Goal: Task Accomplishment & Management: Manage account settings

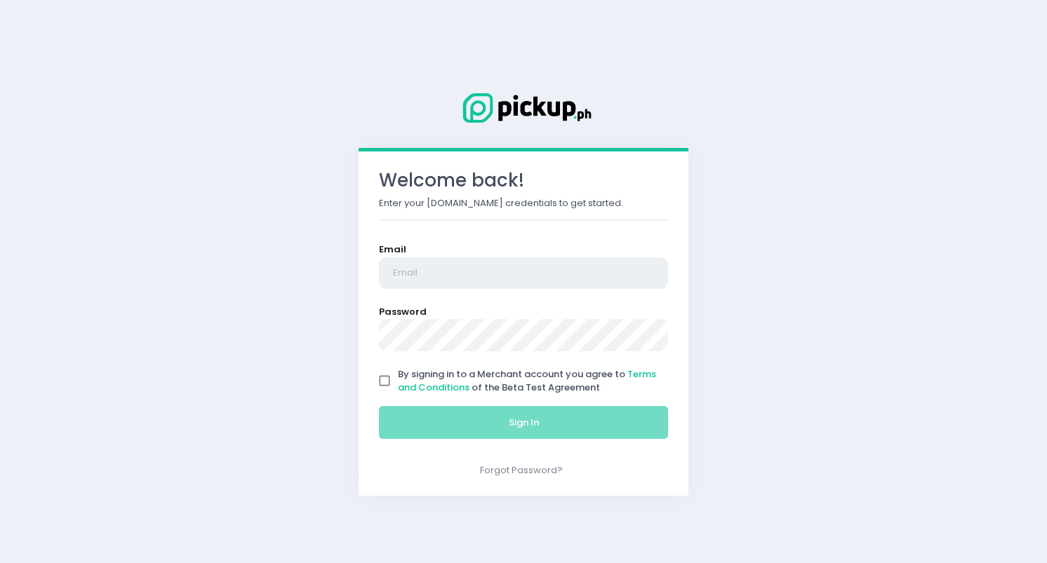
type input "oplengs@gmail.com"
click at [523, 368] on span "By signing in to a Merchant account you agree to Terms and Conditions of the Be…" at bounding box center [527, 381] width 258 height 27
click at [398, 368] on input "By signing in to a Merchant account you agree to Terms and Conditions of the Be…" at bounding box center [384, 381] width 27 height 27
checkbox input "true"
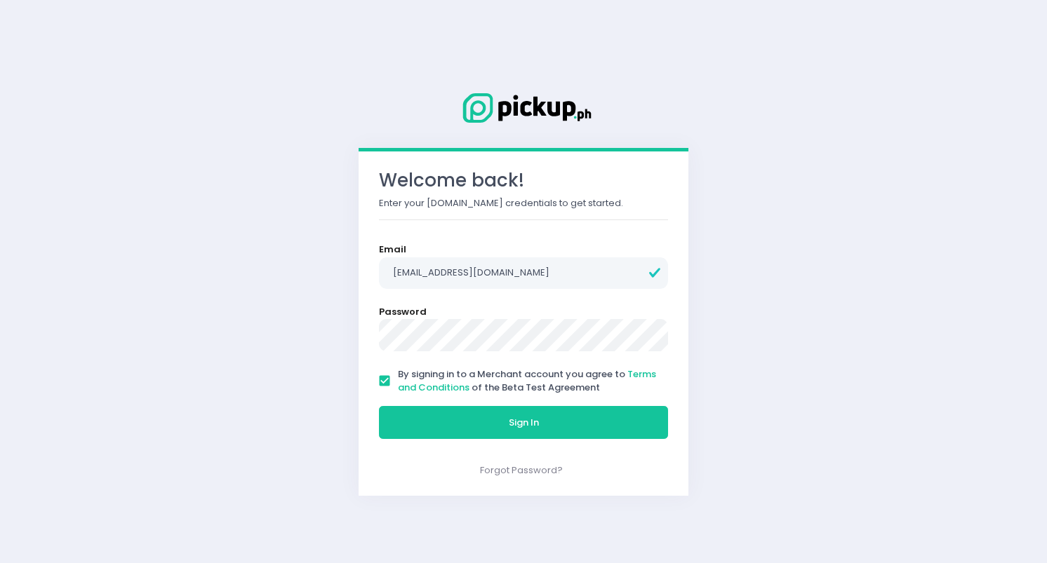
click at [523, 404] on div "Sign In" at bounding box center [523, 422] width 307 height 47
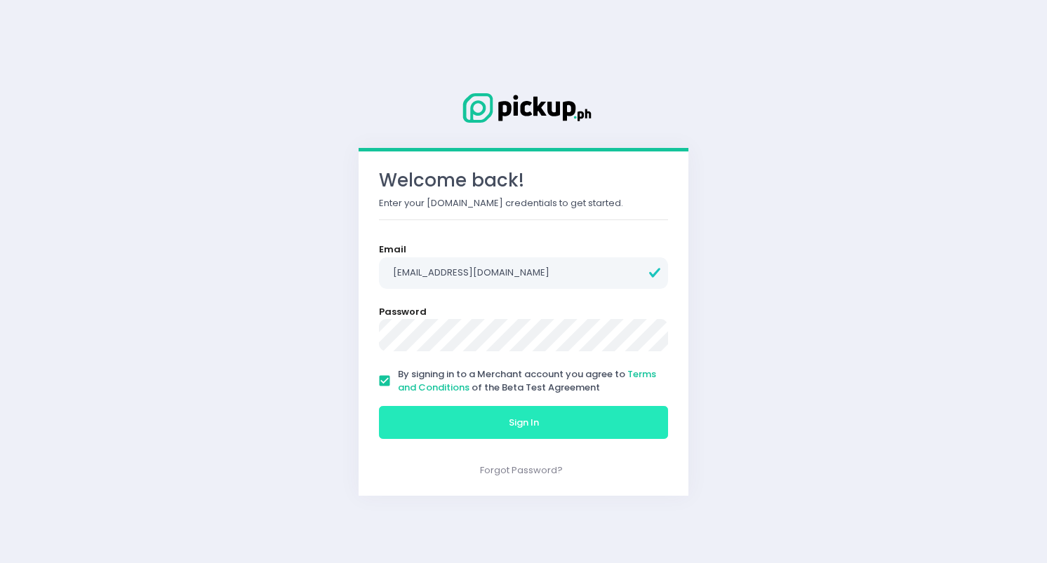
click at [522, 419] on span "Sign In" at bounding box center [524, 422] width 30 height 13
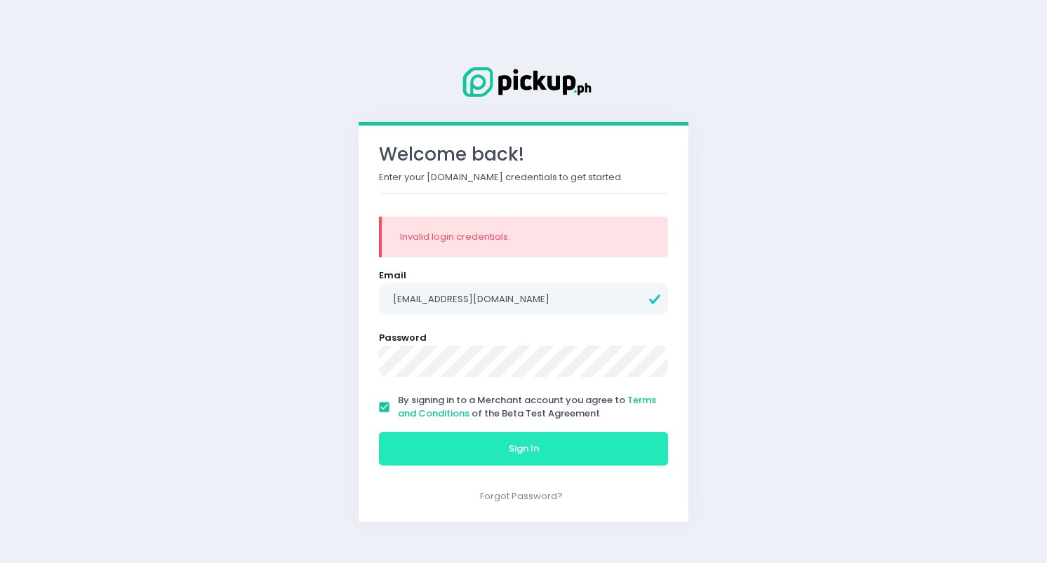
click at [510, 316] on form "Email oplengs@gmail.com Password By signing in to a Merchant account you agree …" at bounding box center [523, 370] width 289 height 203
click at [537, 290] on input "oplengs@gmail.com" at bounding box center [523, 299] width 289 height 32
type input "p"
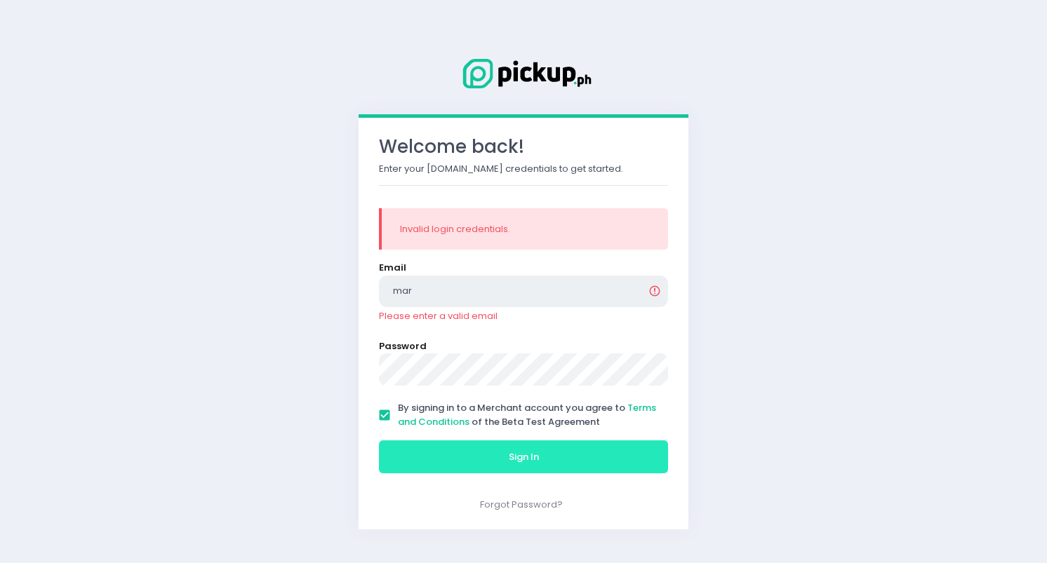
type input "[EMAIL_ADDRESS][DOMAIN_NAME]"
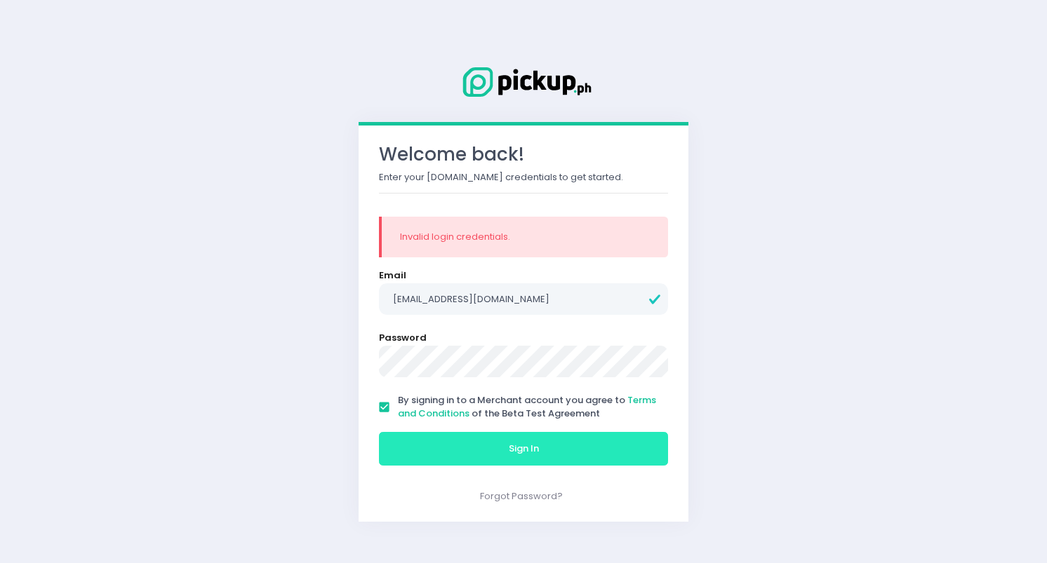
click at [538, 448] on span "Sign In" at bounding box center [524, 448] width 30 height 13
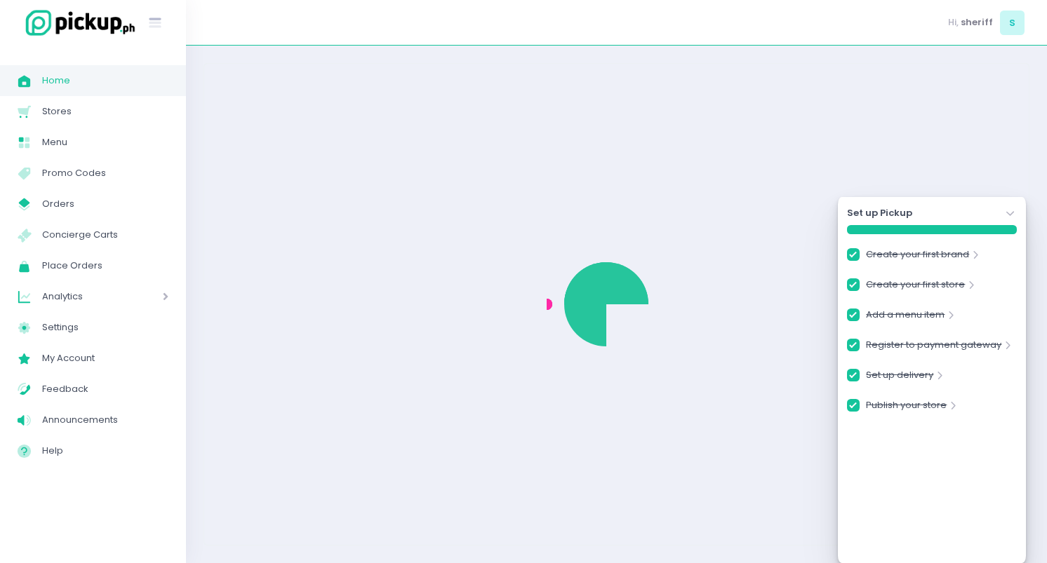
checkbox input "true"
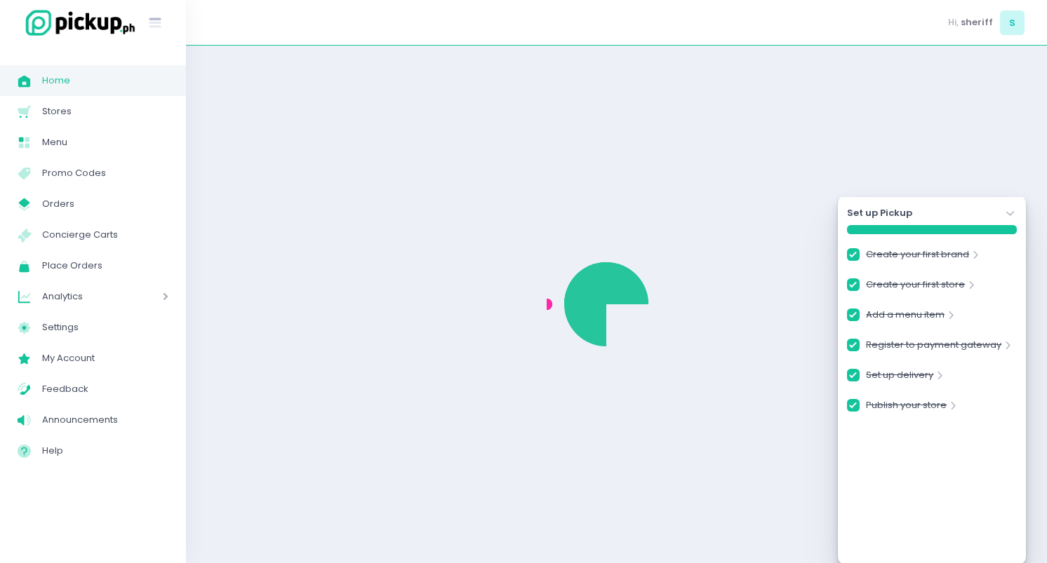
checkbox input "true"
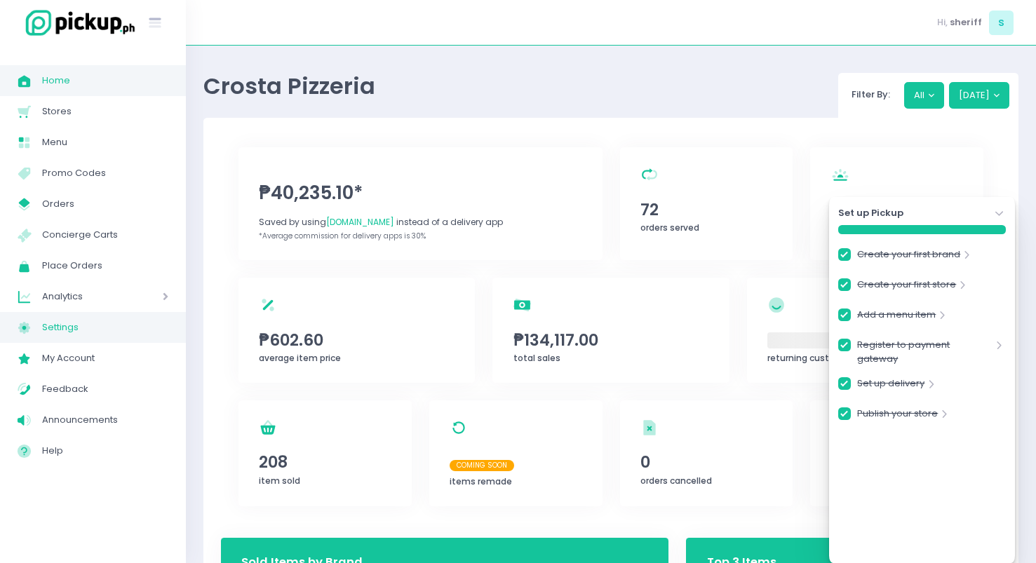
click at [105, 323] on span "Settings" at bounding box center [105, 327] width 126 height 18
checkbox input "true"
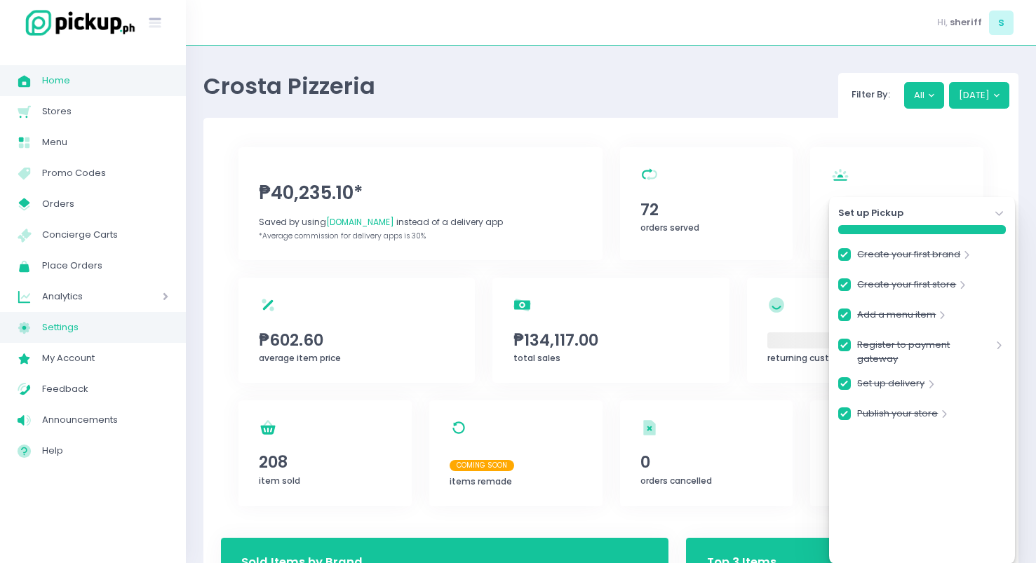
checkbox input "true"
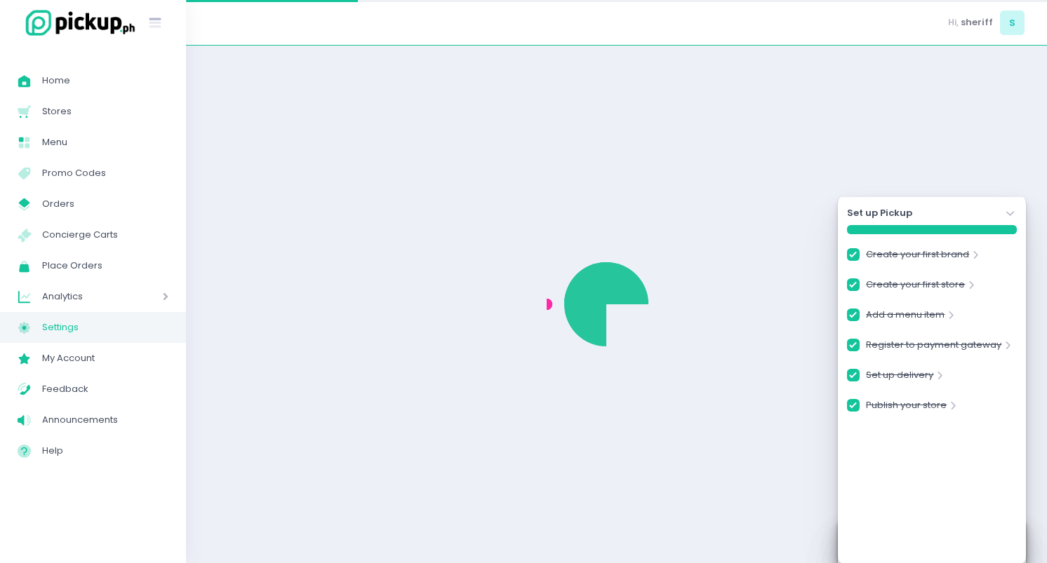
checkbox input "true"
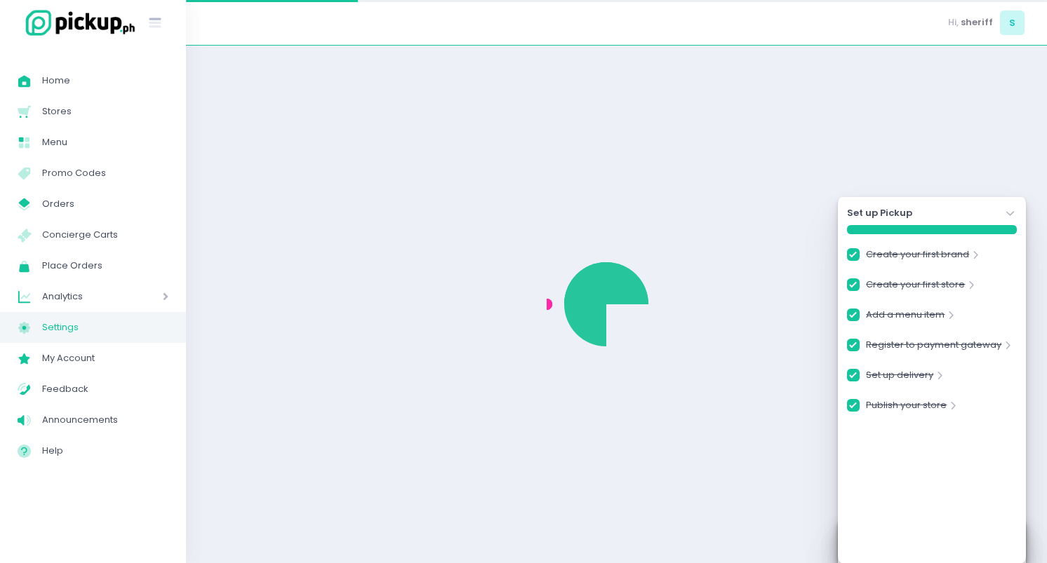
checkbox input "true"
select select "active"
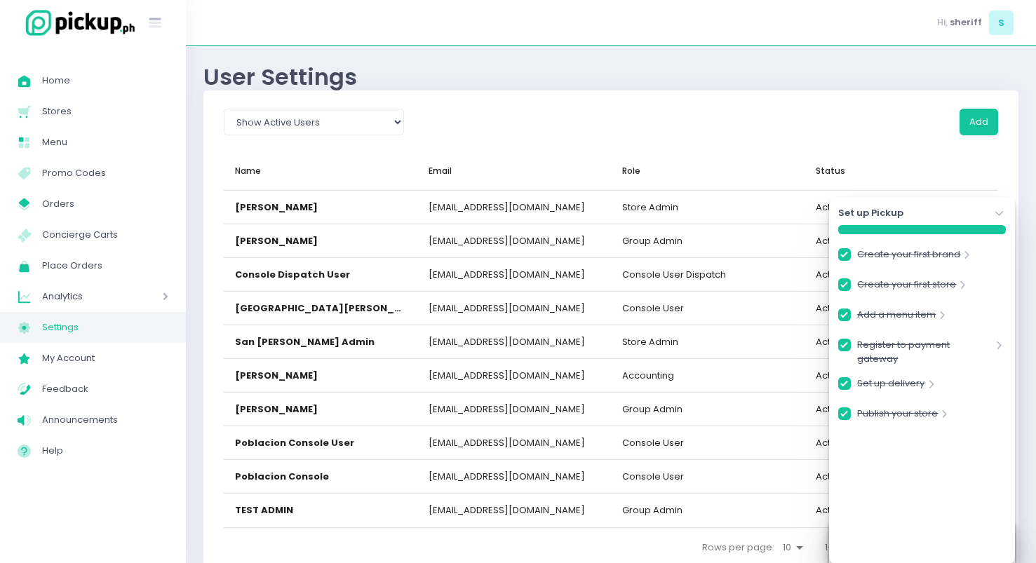
click at [998, 214] on icon at bounding box center [999, 213] width 8 height 5
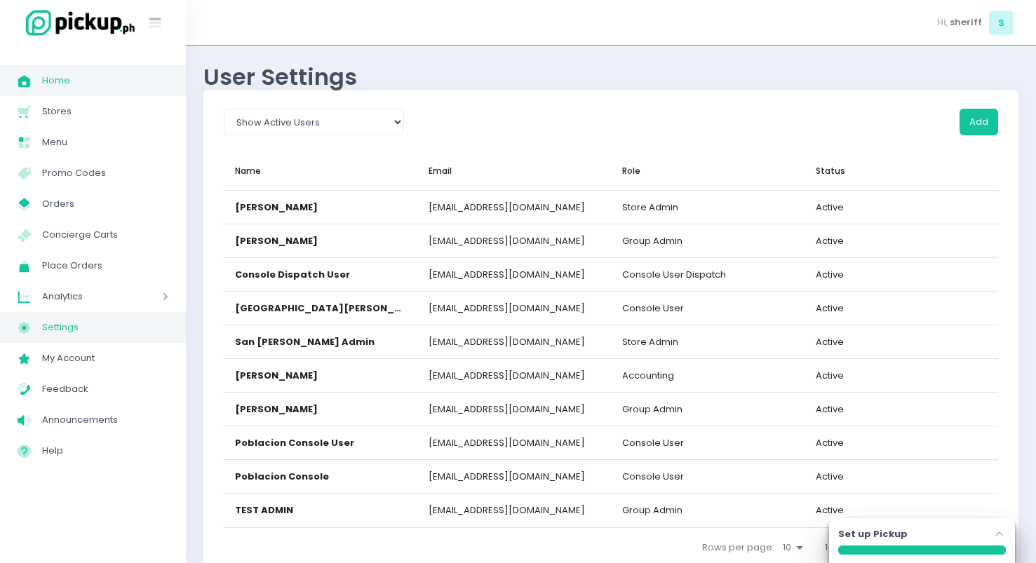
click at [114, 86] on span "Home" at bounding box center [105, 81] width 126 height 18
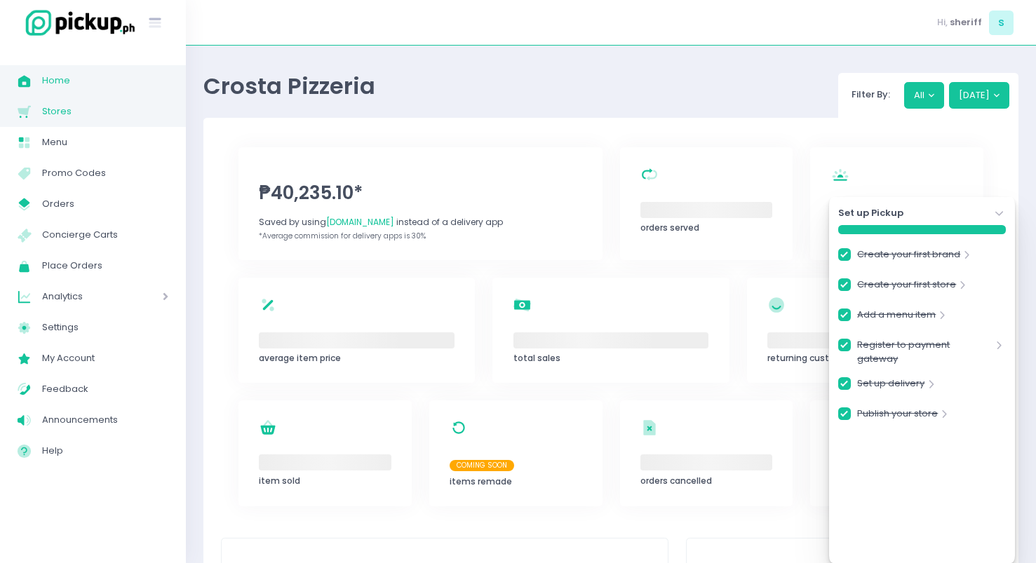
checkbox input "true"
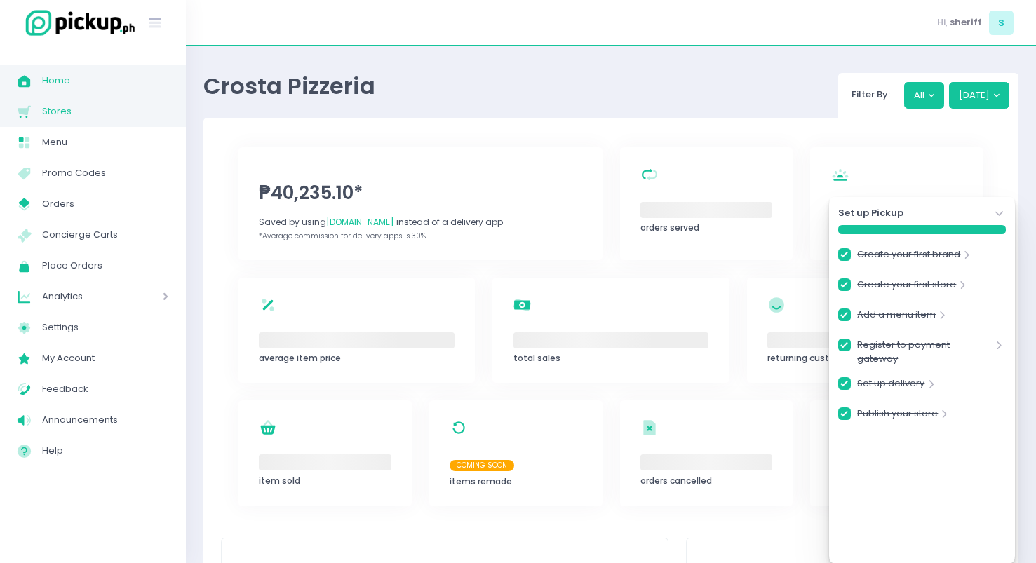
checkbox input "true"
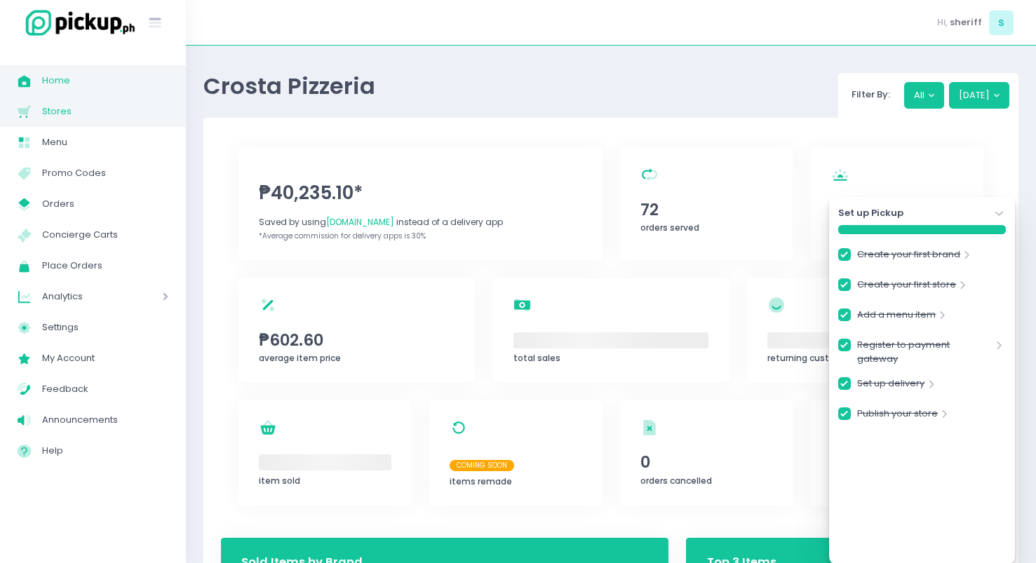
click at [98, 114] on span "Stores" at bounding box center [105, 111] width 126 height 18
checkbox input "true"
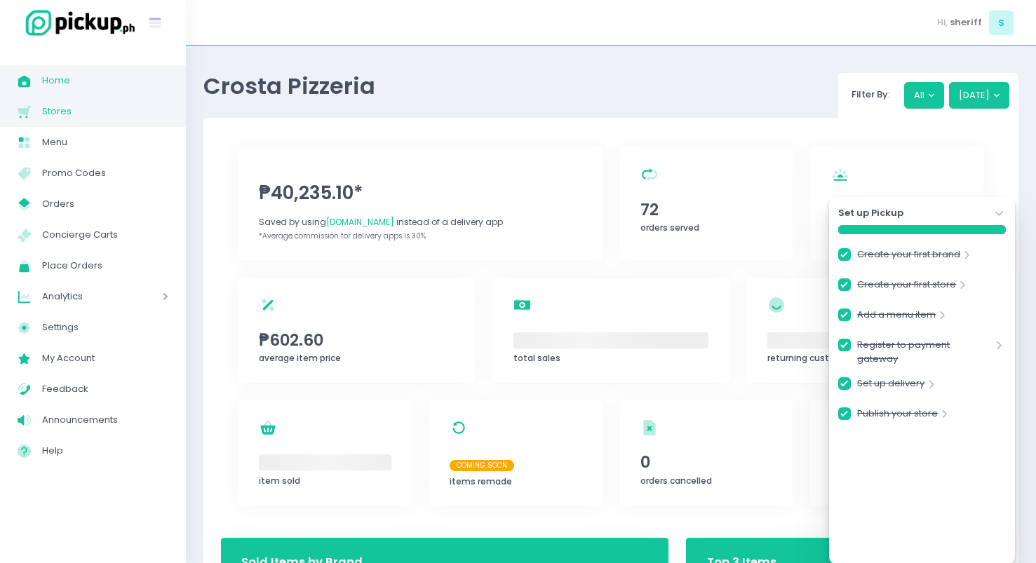
checkbox input "true"
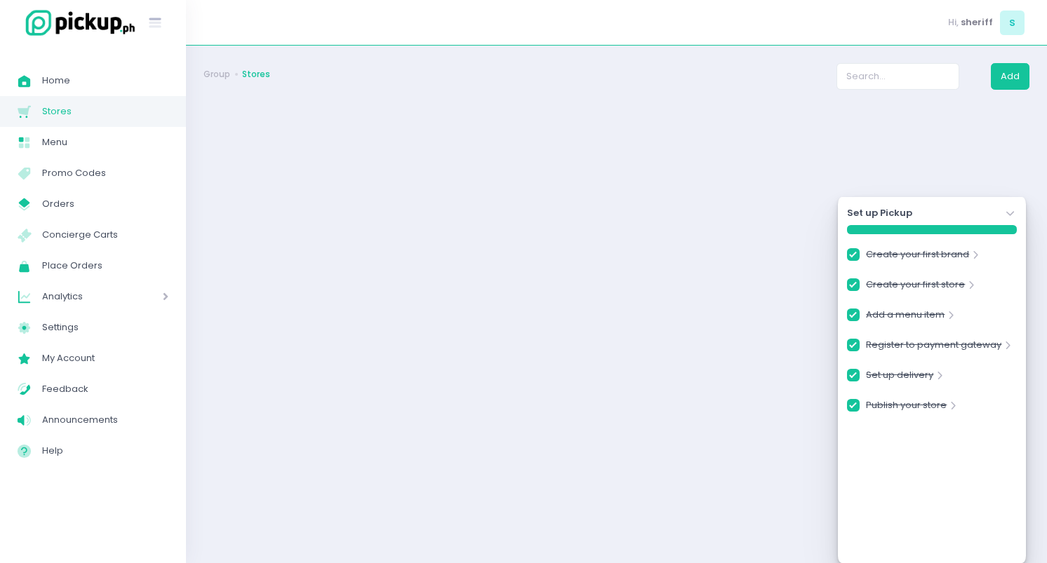
checkbox input "true"
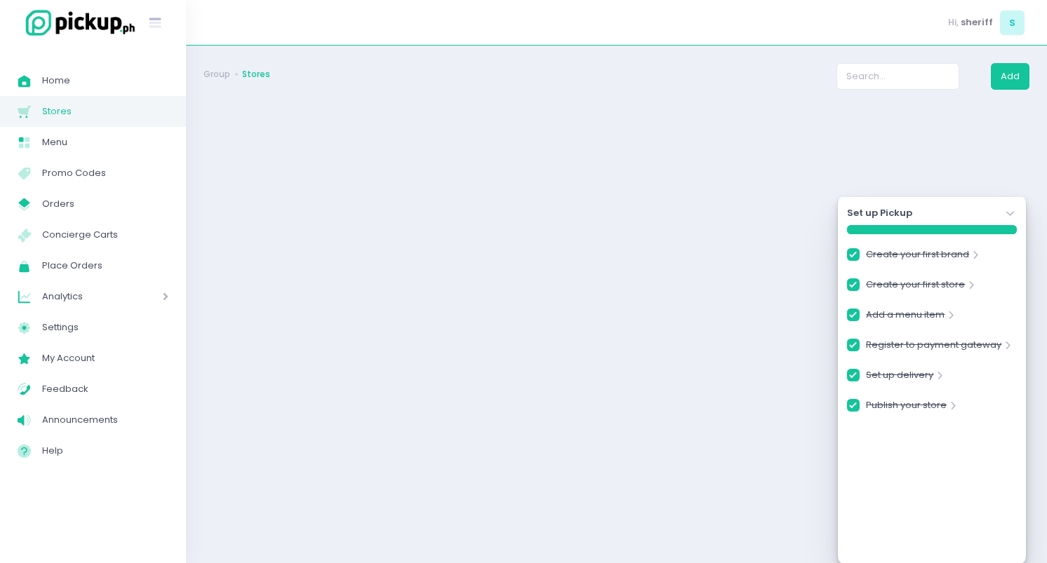
checkbox input "true"
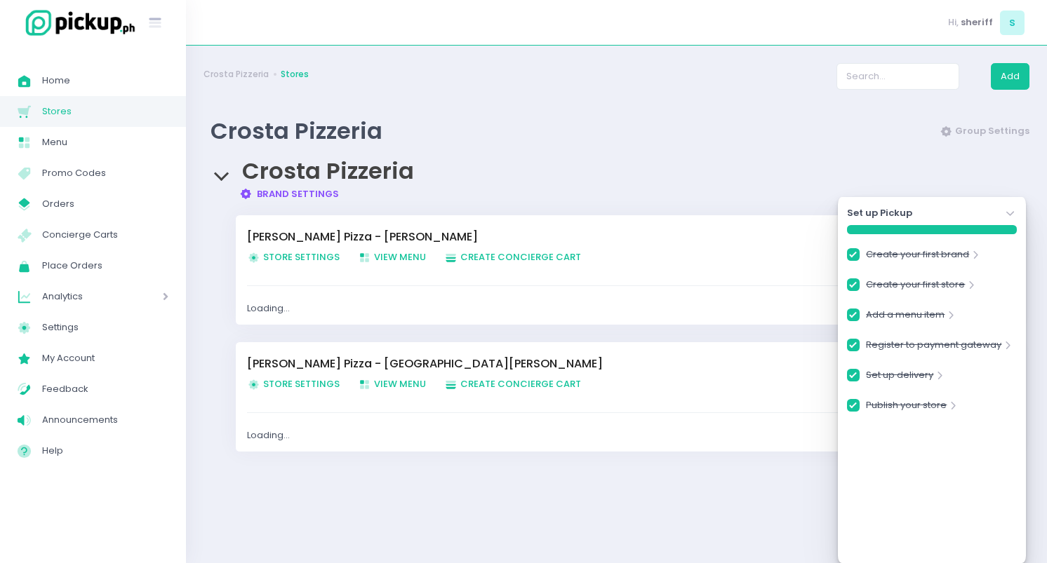
click at [322, 262] on span "Store Settings Created with Sketch. Store Settings" at bounding box center [293, 256] width 93 height 13
checkbox input "true"
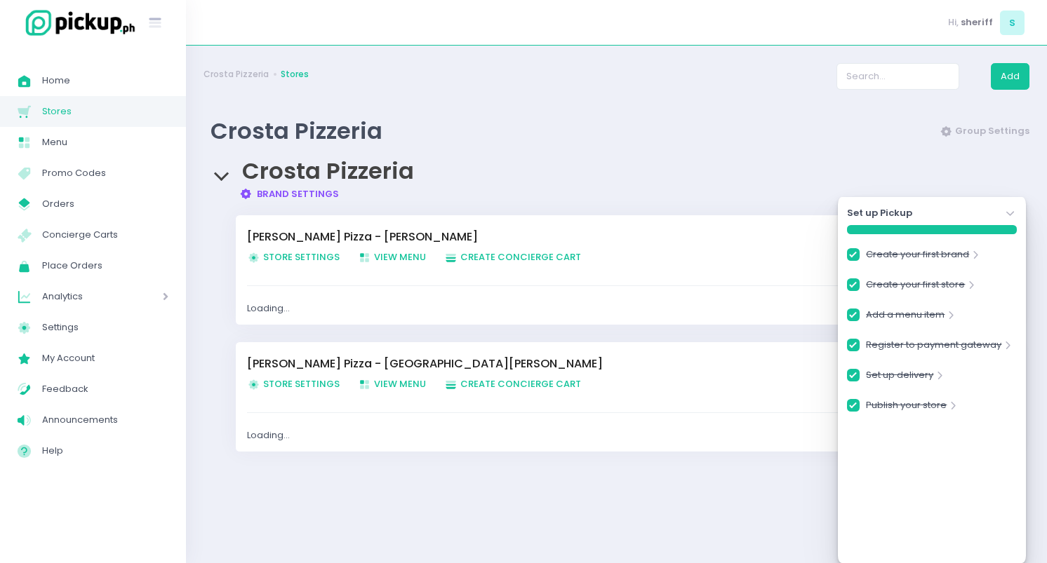
checkbox input "true"
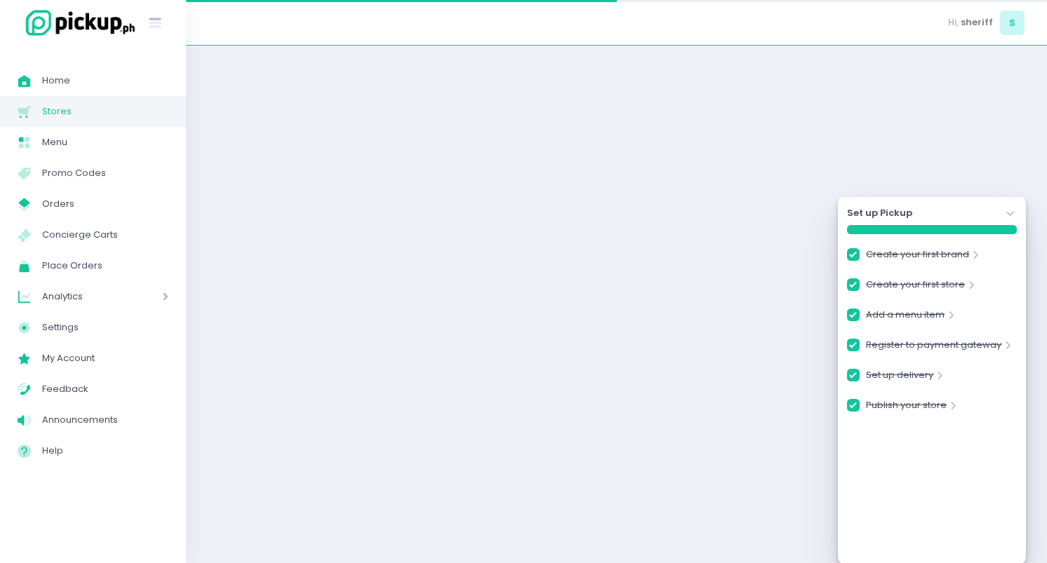
checkbox input "true"
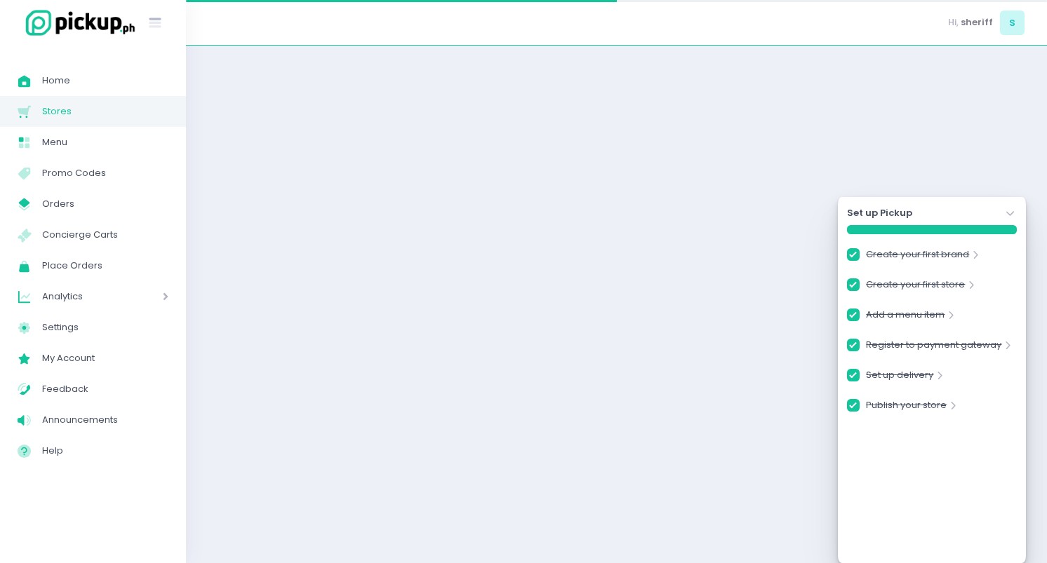
checkbox input "true"
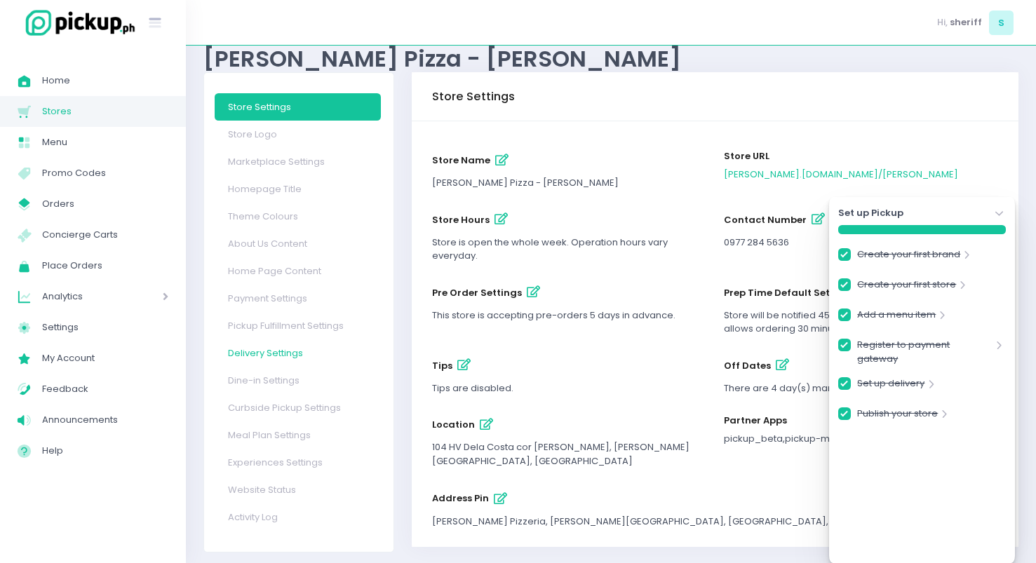
scroll to position [47, 0]
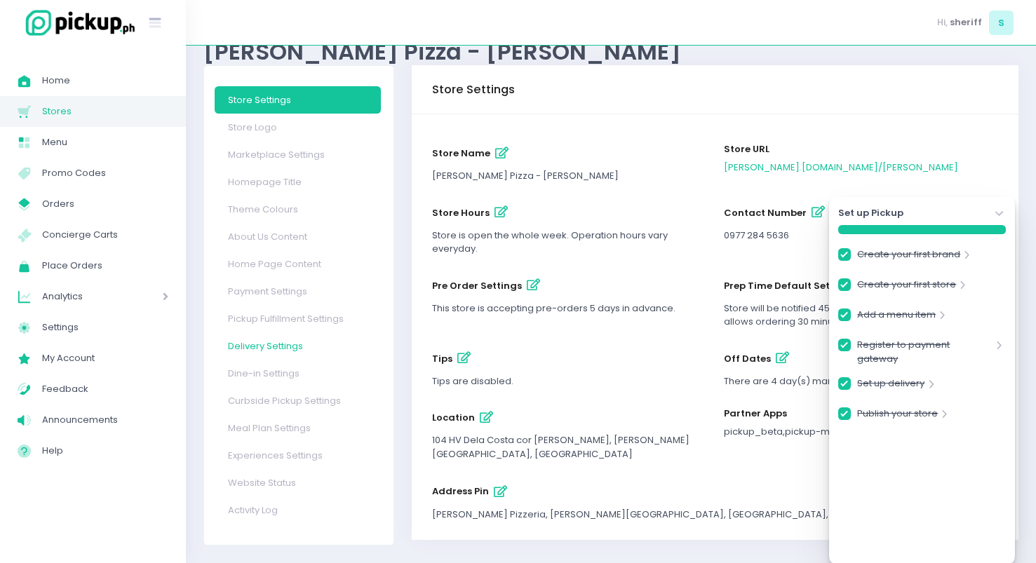
click at [310, 350] on link "Delivery Settings" at bounding box center [298, 346] width 166 height 27
checkbox input "true"
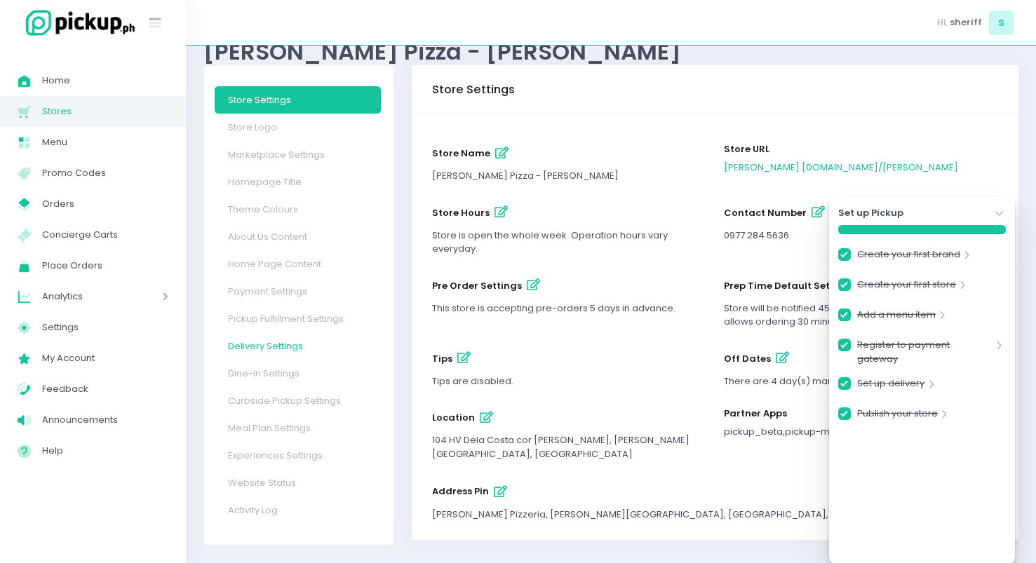
checkbox input "true"
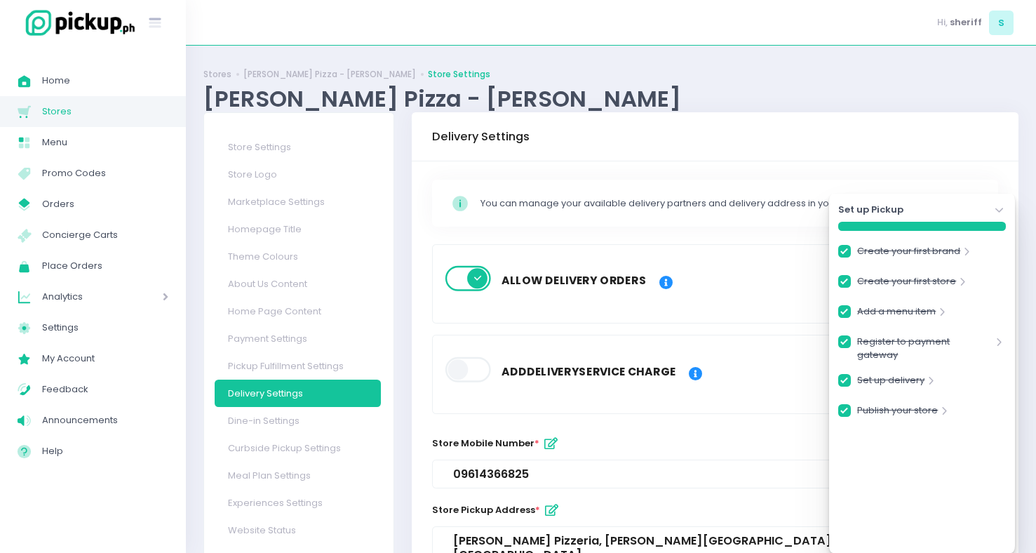
click at [1005, 215] on icon "Stockholm-icons / Navigation / Angle-down Created with Sketch." at bounding box center [1000, 210] width 14 height 14
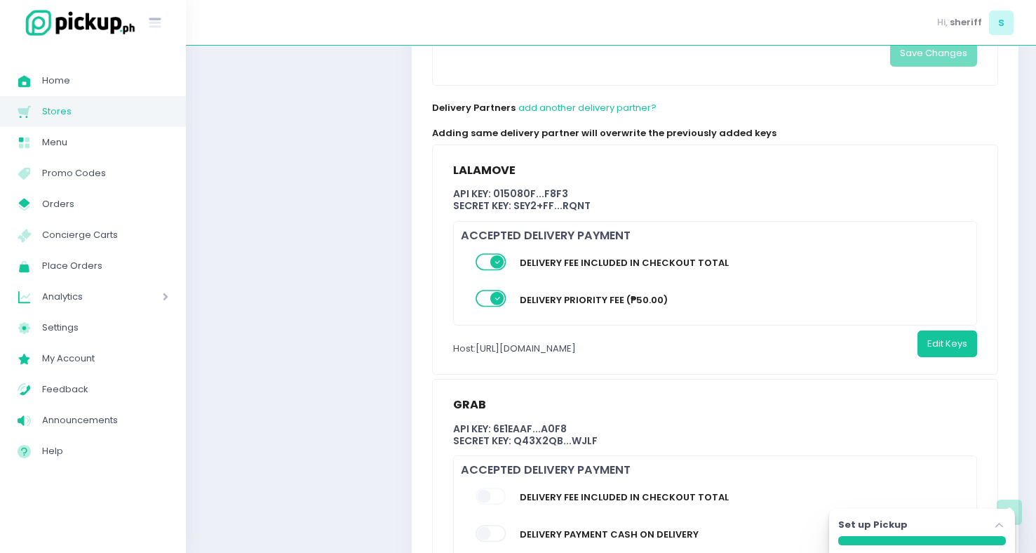
scroll to position [816, 0]
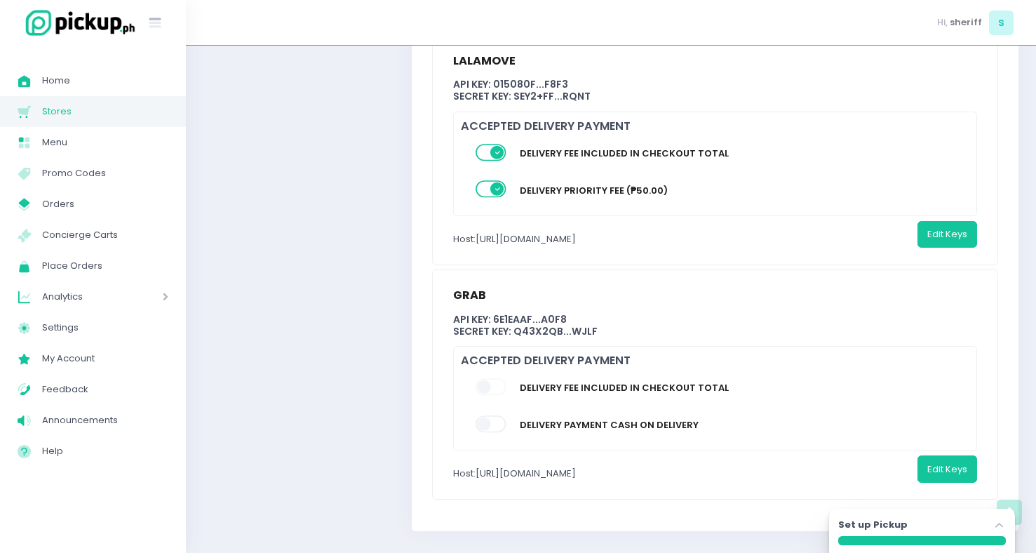
click at [492, 379] on span at bounding box center [492, 387] width 32 height 17
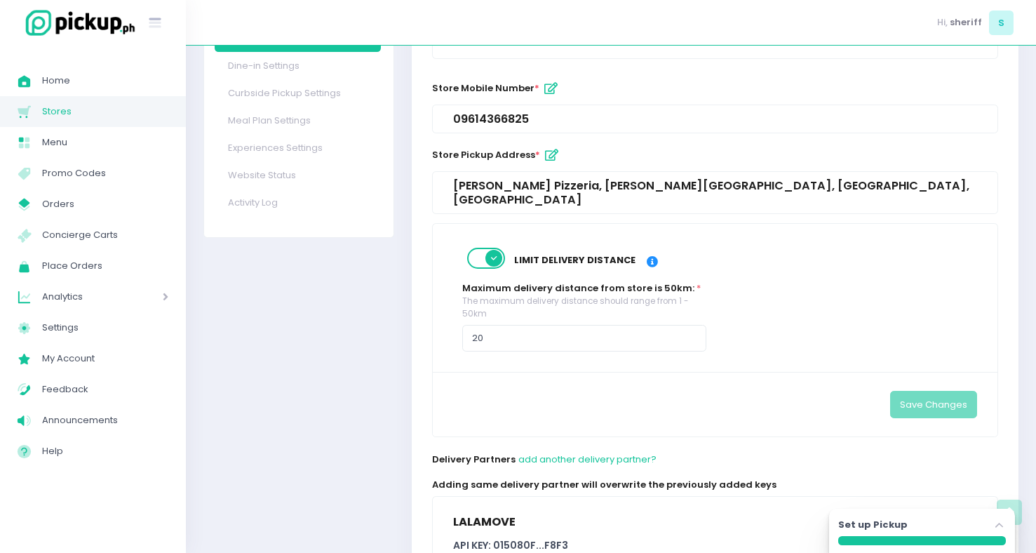
scroll to position [66, 0]
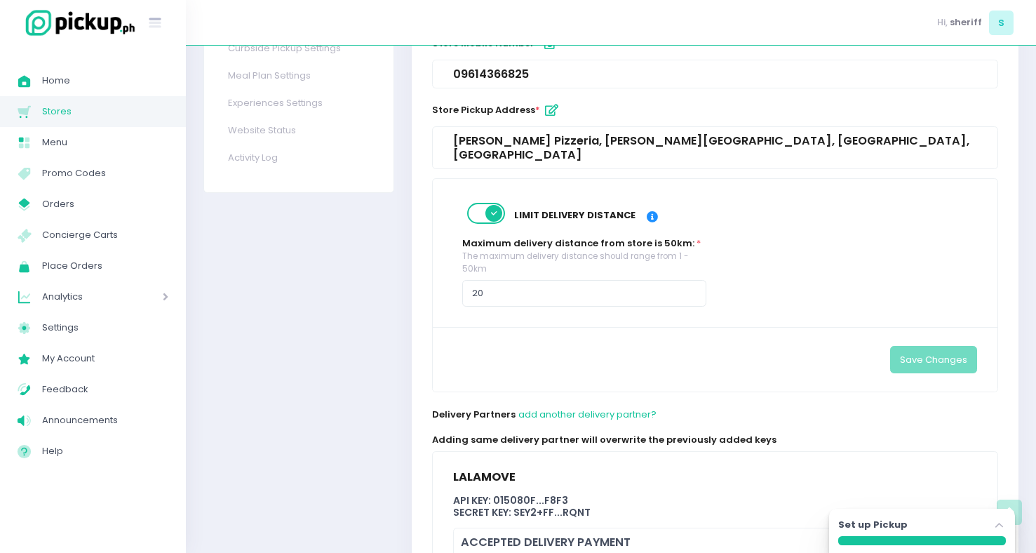
scroll to position [603, 0]
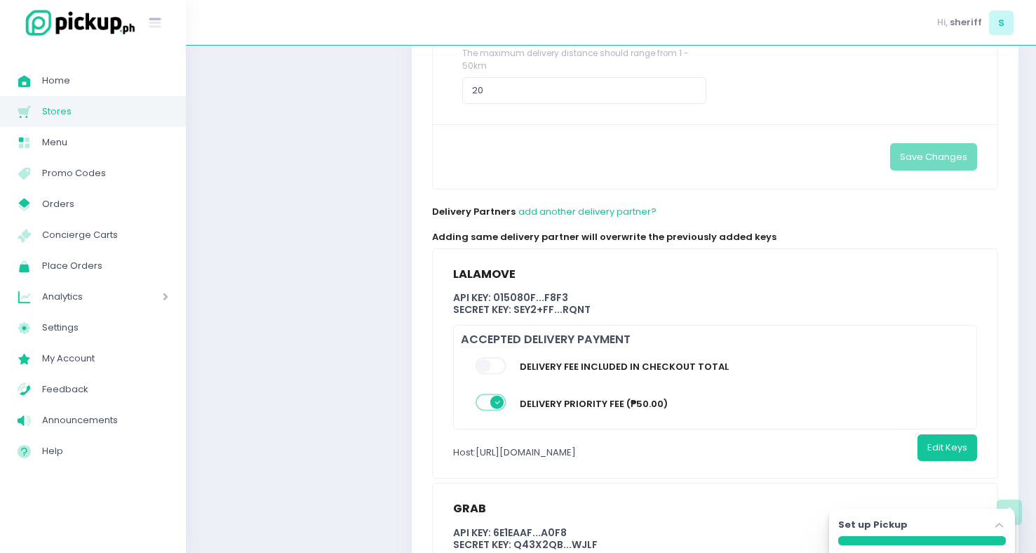
click at [492, 395] on span at bounding box center [492, 402] width 32 height 17
click at [495, 394] on span at bounding box center [492, 402] width 32 height 17
click at [498, 394] on span at bounding box center [492, 402] width 32 height 17
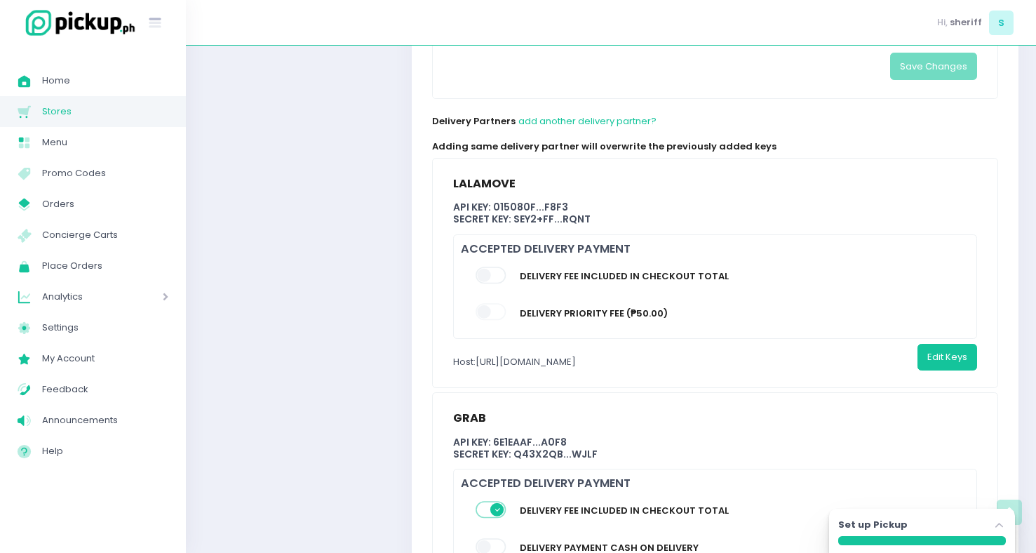
scroll to position [816, 0]
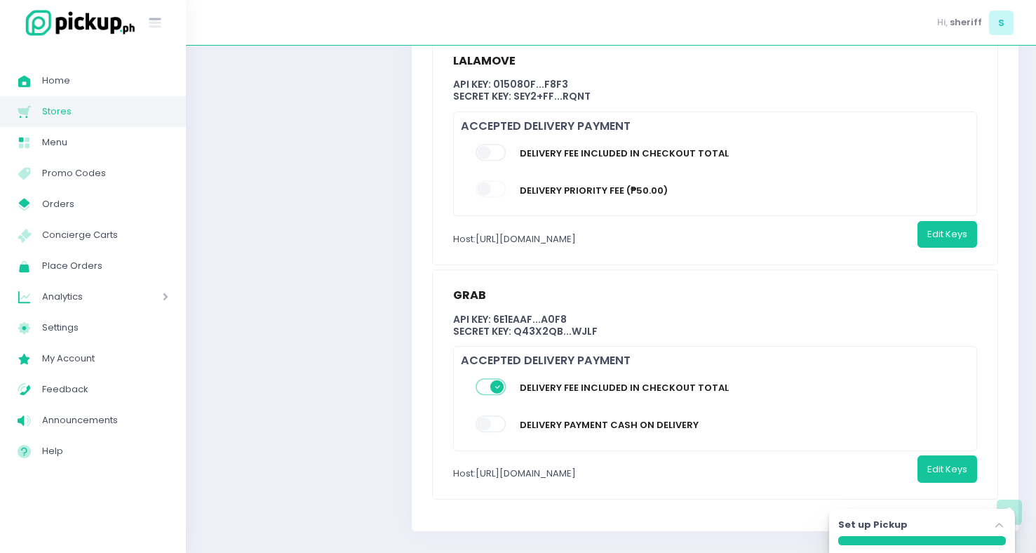
click at [495, 382] on label at bounding box center [492, 386] width 32 height 19
click at [494, 379] on span at bounding box center [492, 387] width 32 height 17
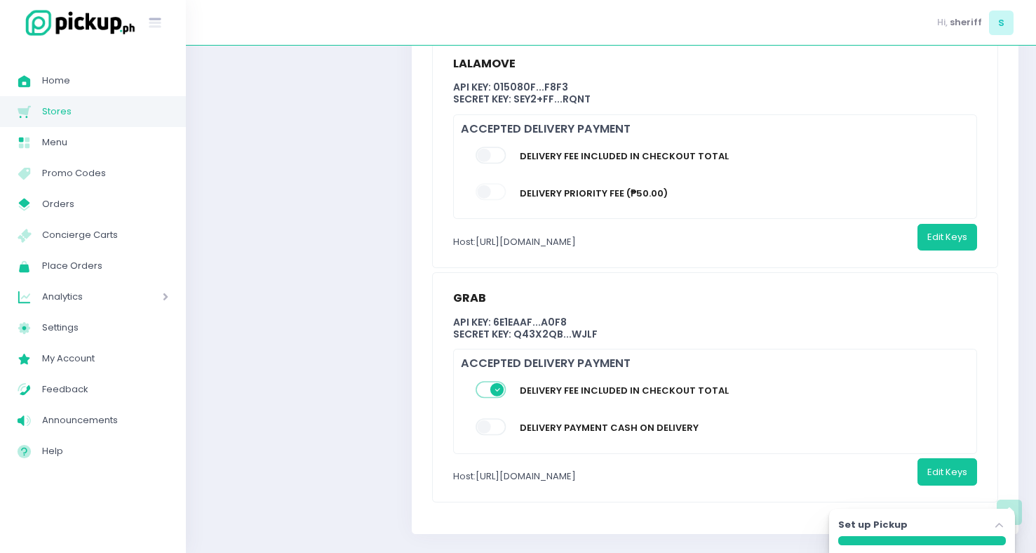
click at [492, 147] on span at bounding box center [492, 155] width 32 height 17
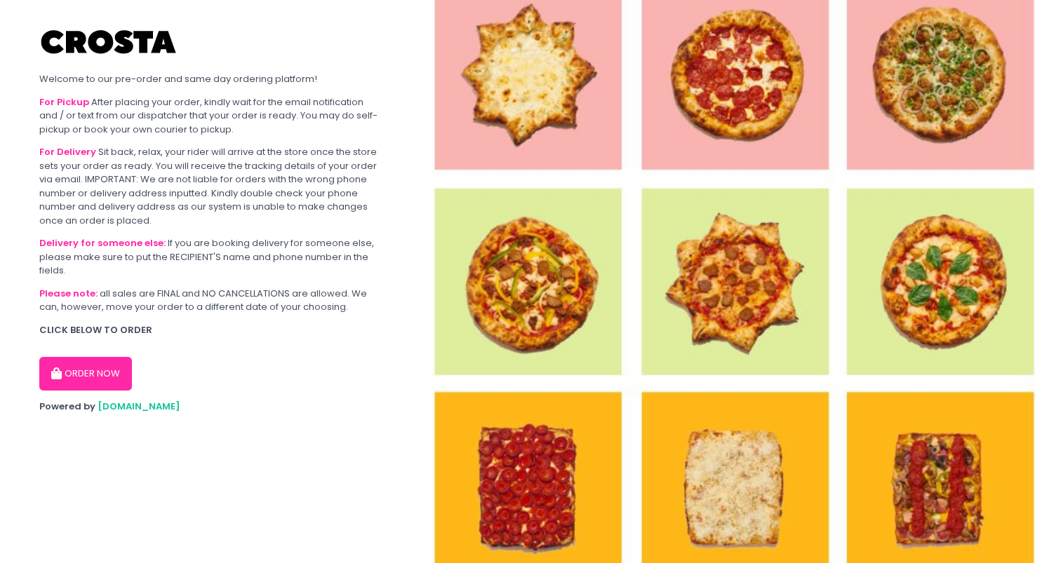
click at [93, 372] on button "ORDER NOW" at bounding box center [85, 374] width 93 height 34
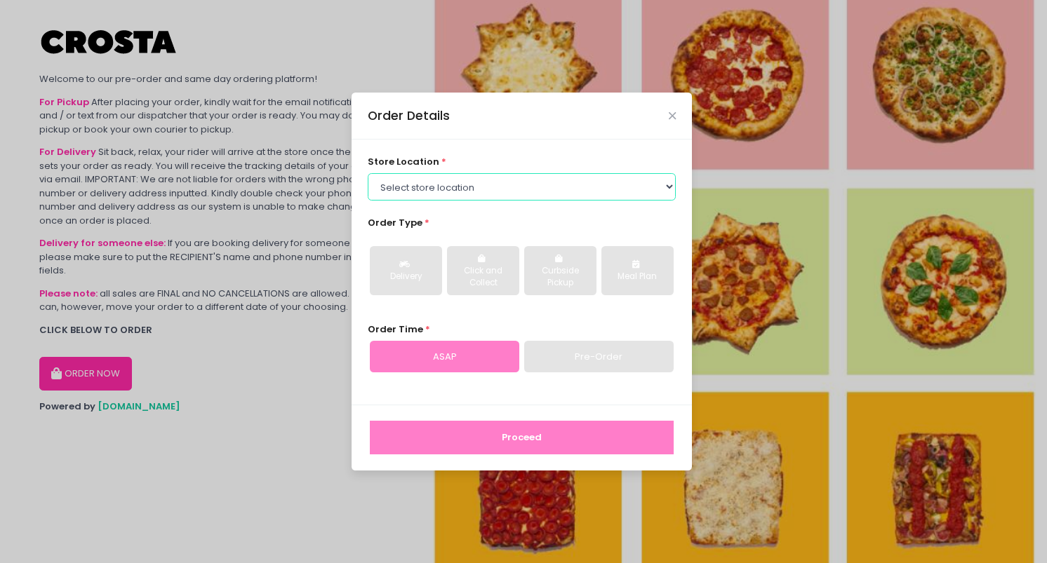
click at [556, 194] on select "Select store location Crosta Pizza - Salcedo Crosta Pizza - San Juan" at bounding box center [522, 186] width 309 height 27
select select "5fabb2e53664a8677beaeb89"
click at [368, 173] on select "Select store location Crosta Pizza - Salcedo Crosta Pizza - San Juan" at bounding box center [522, 186] width 309 height 27
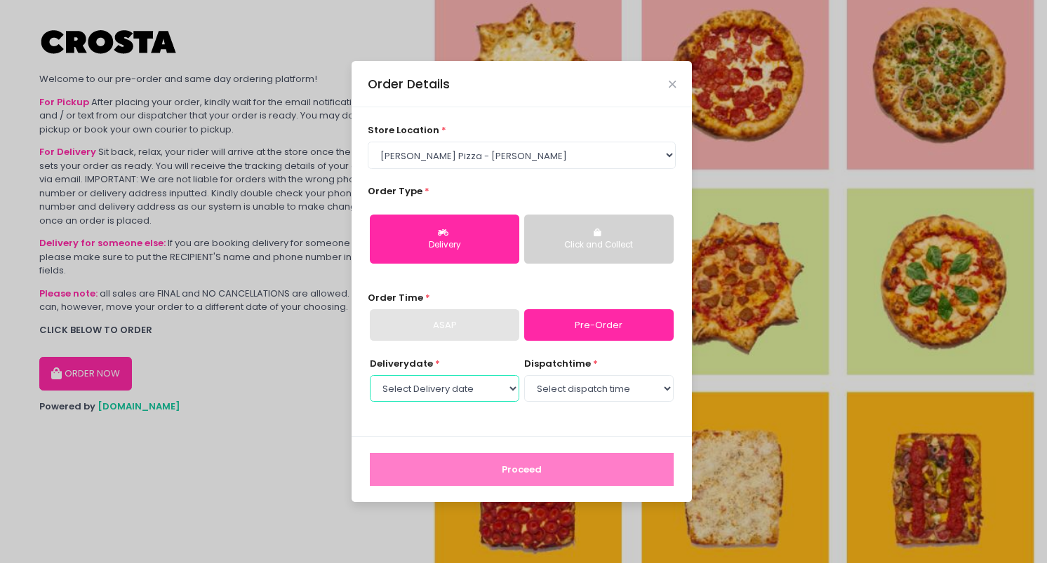
click at [492, 396] on select "Select Delivery date Tuesday, Oct 7th Wednesday, Oct 8th Thursday, Oct 9th Frid…" at bounding box center [444, 388] width 149 height 27
select select "2025-10-07"
click at [370, 375] on select "Select Delivery date Tuesday, Oct 7th Wednesday, Oct 8th Thursday, Oct 9th Frid…" at bounding box center [444, 388] width 149 height 27
select select "12:30"
click at [524, 375] on select "Select dispatch time 12:00 PM - 12:30 PM 12:30 PM - 01:00 PM 01:00 PM - 01:30 P…" at bounding box center [598, 388] width 149 height 27
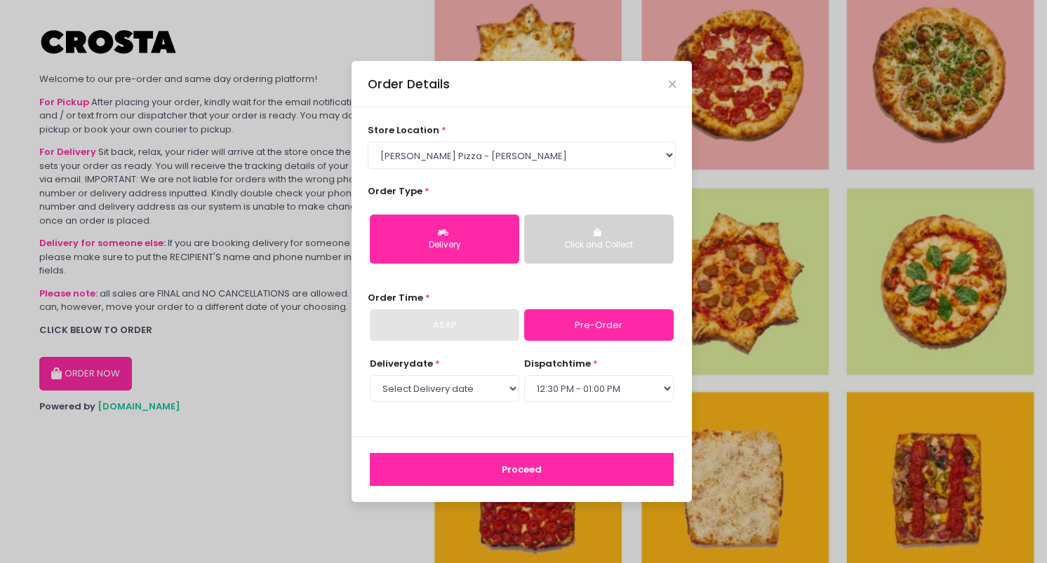
click at [525, 467] on button "Proceed" at bounding box center [522, 470] width 304 height 34
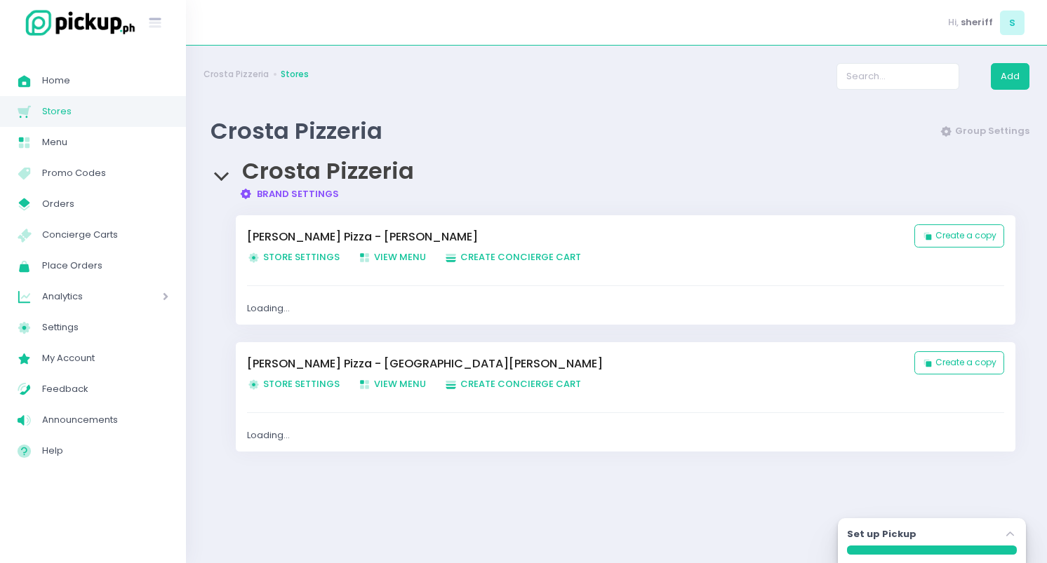
click at [288, 384] on span "Store Settings Created with Sketch. Store Settings" at bounding box center [293, 383] width 93 height 13
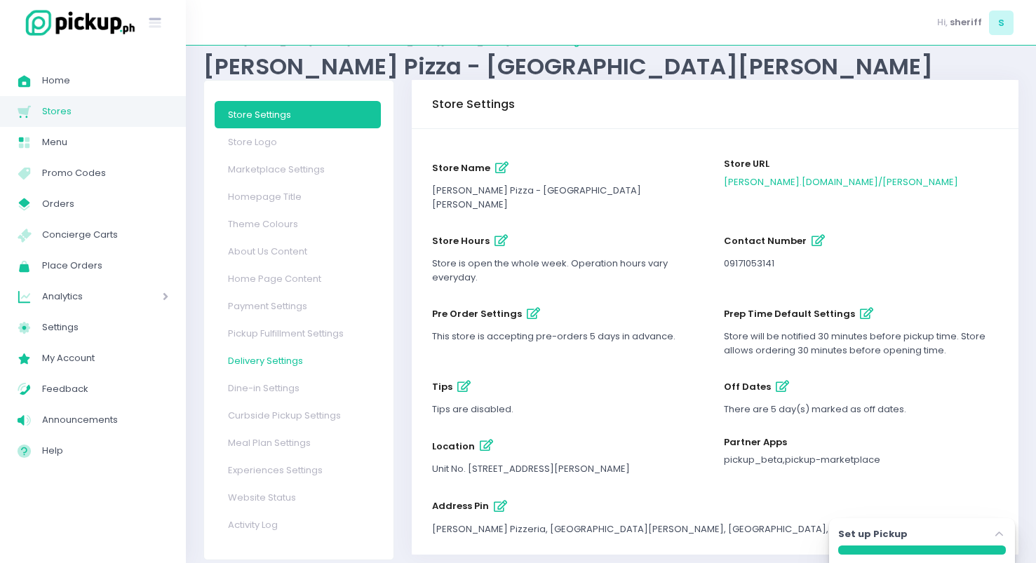
scroll to position [59, 0]
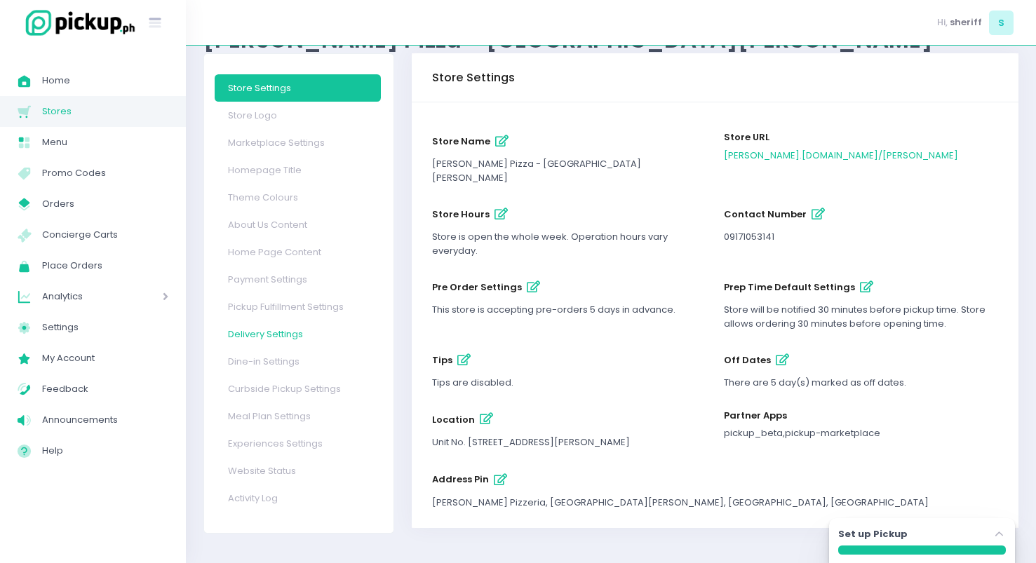
click at [272, 341] on link "Delivery Settings" at bounding box center [298, 334] width 166 height 27
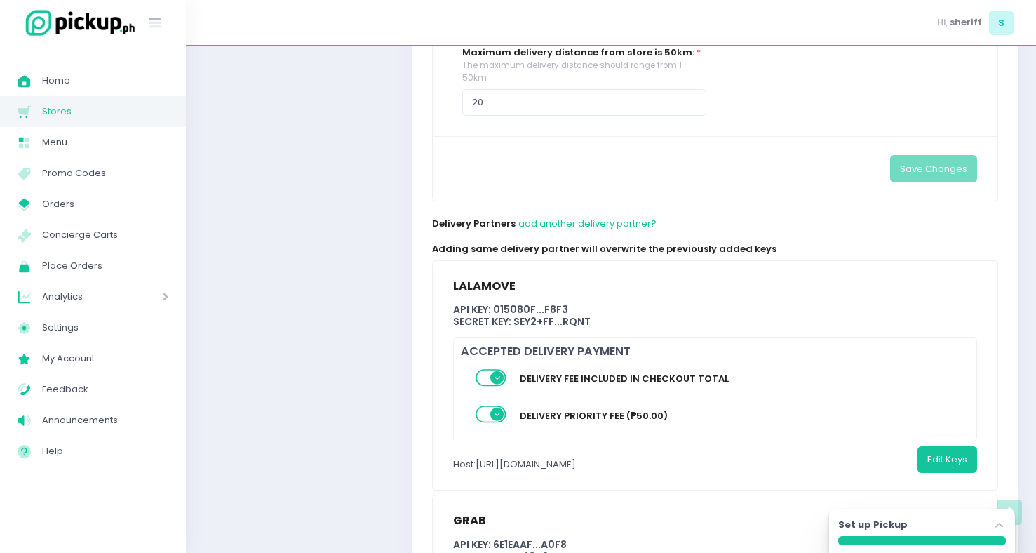
scroll to position [726, 0]
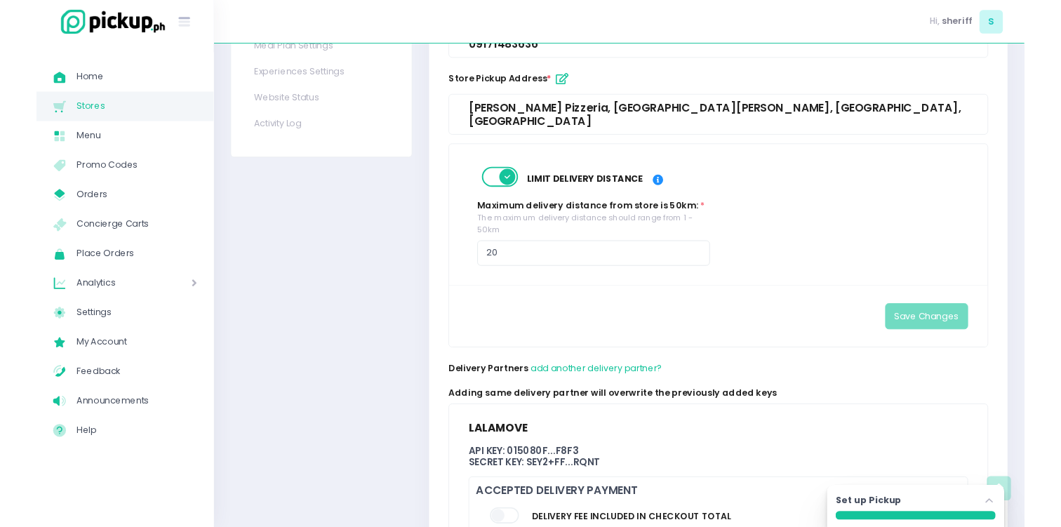
scroll to position [746, 0]
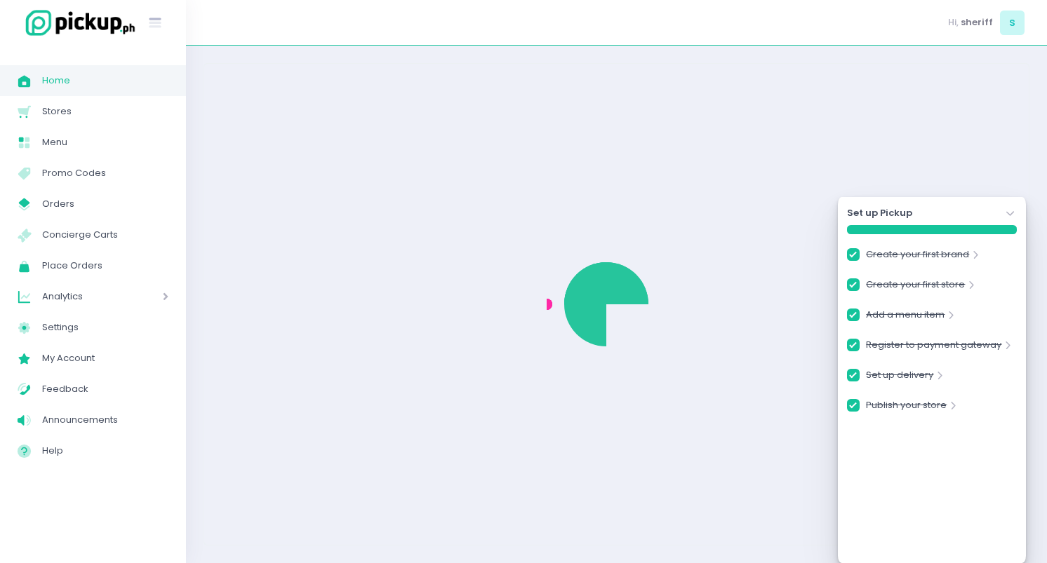
checkbox input "true"
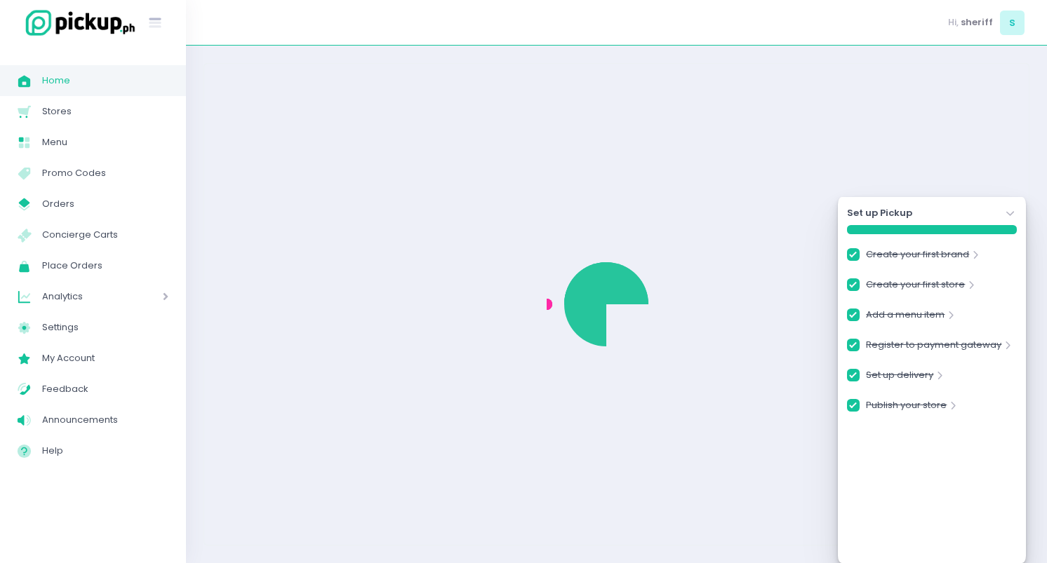
checkbox input "true"
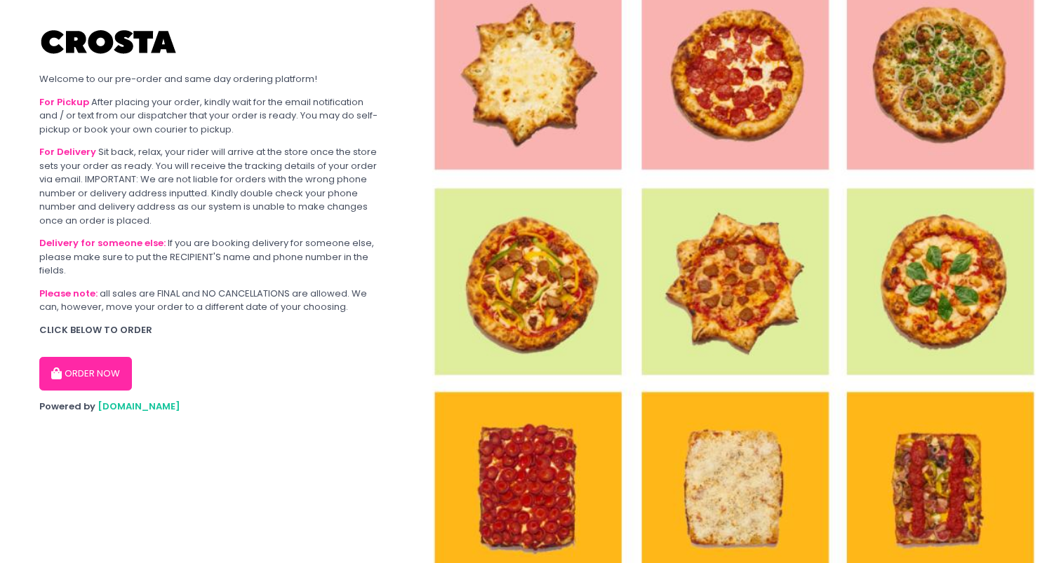
click at [101, 368] on button "ORDER NOW" at bounding box center [85, 374] width 93 height 34
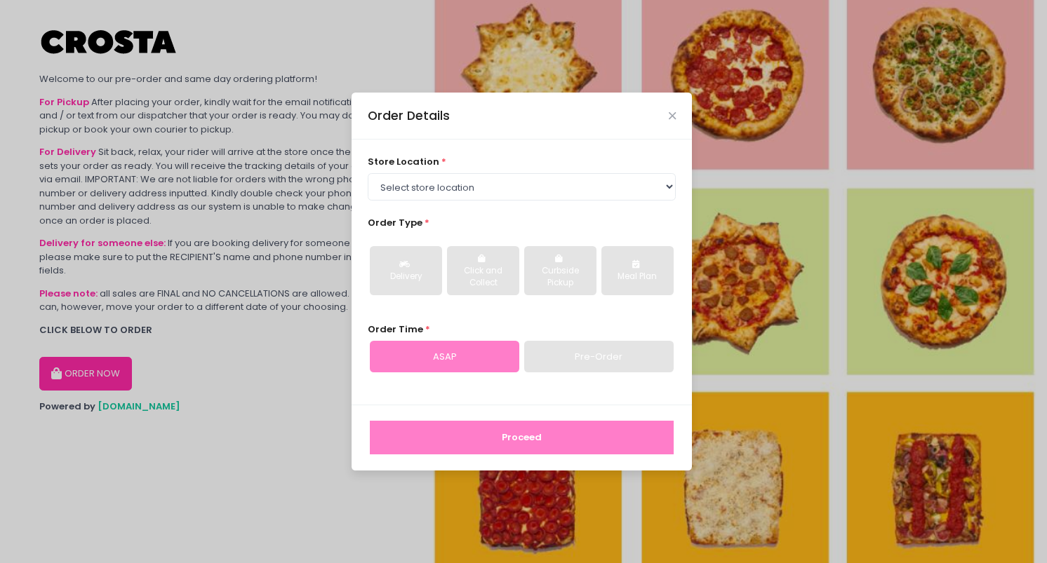
click at [468, 219] on div "Order Type * Delivery Click and Collect Curbside Pickup Meal Plan" at bounding box center [522, 261] width 309 height 90
click at [483, 204] on div "store location * Select store location [PERSON_NAME] Pizza - [PERSON_NAME] Pizz…" at bounding box center [521, 272] width 340 height 265
click at [496, 189] on select "Select store location [PERSON_NAME] Pizza - [PERSON_NAME] Pizza - [GEOGRAPHIC_D…" at bounding box center [522, 186] width 309 height 27
select select "65090bae48156caed44a5eb4"
click at [368, 173] on select "Select store location [PERSON_NAME] Pizza - [PERSON_NAME] Pizza - [GEOGRAPHIC_D…" at bounding box center [522, 186] width 309 height 27
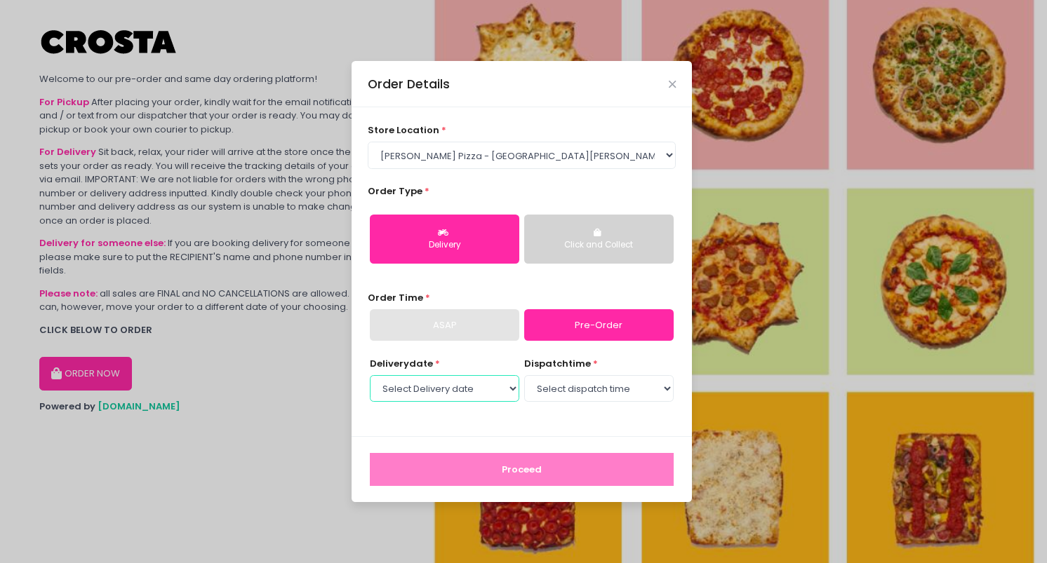
click at [505, 389] on select "Select Delivery date [DATE] [DATE] [DATE] [DATE] [DATE]" at bounding box center [444, 388] width 149 height 27
select select "[DATE]"
click at [370, 375] on select "Select Delivery date [DATE] [DATE] [DATE] [DATE] [DATE]" at bounding box center [444, 388] width 149 height 27
select select "12:00"
click at [524, 375] on select "Select dispatch time 12:00 PM - 12:30 PM 12:30 PM - 01:00 PM 01:00 PM - 01:30 P…" at bounding box center [598, 388] width 149 height 27
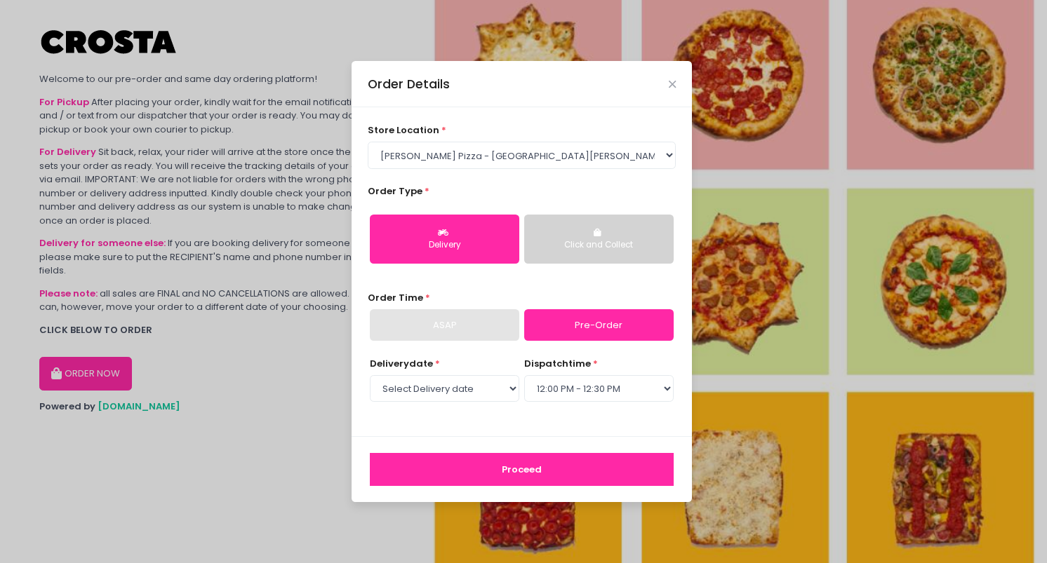
click at [514, 471] on button "Proceed" at bounding box center [522, 470] width 304 height 34
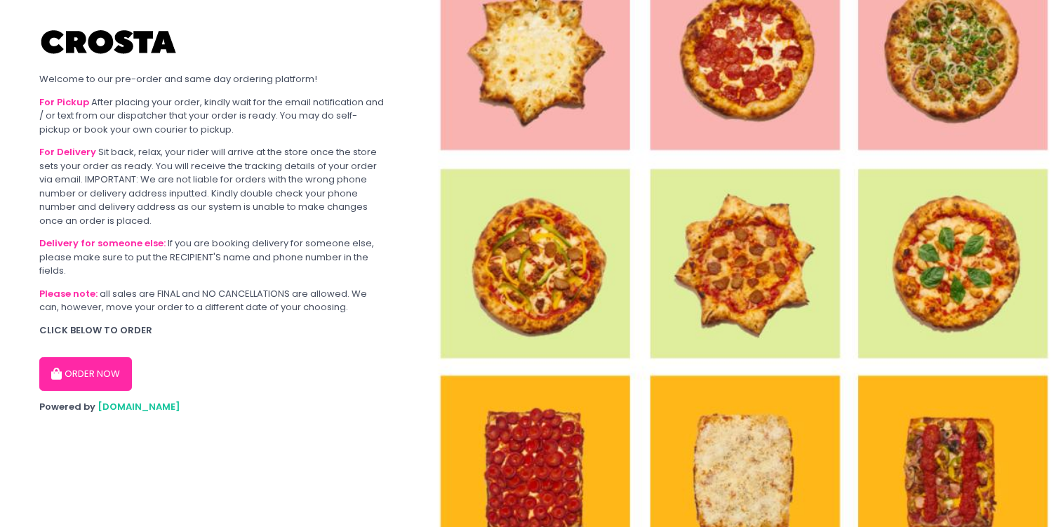
click at [88, 384] on button "ORDER NOW" at bounding box center [85, 374] width 93 height 34
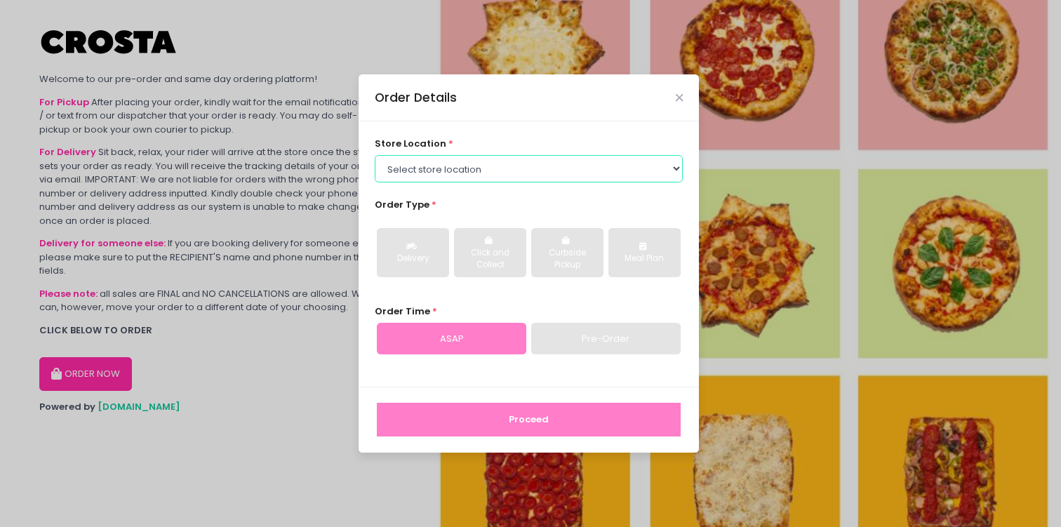
click at [481, 166] on select "Select store location [PERSON_NAME] Pizza - [PERSON_NAME] Pizza - [GEOGRAPHIC_D…" at bounding box center [529, 168] width 309 height 27
select select "5fabb2e53664a8677beaeb89"
click at [375, 155] on select "Select store location [PERSON_NAME] Pizza - [PERSON_NAME] Pizza - [GEOGRAPHIC_D…" at bounding box center [529, 168] width 309 height 27
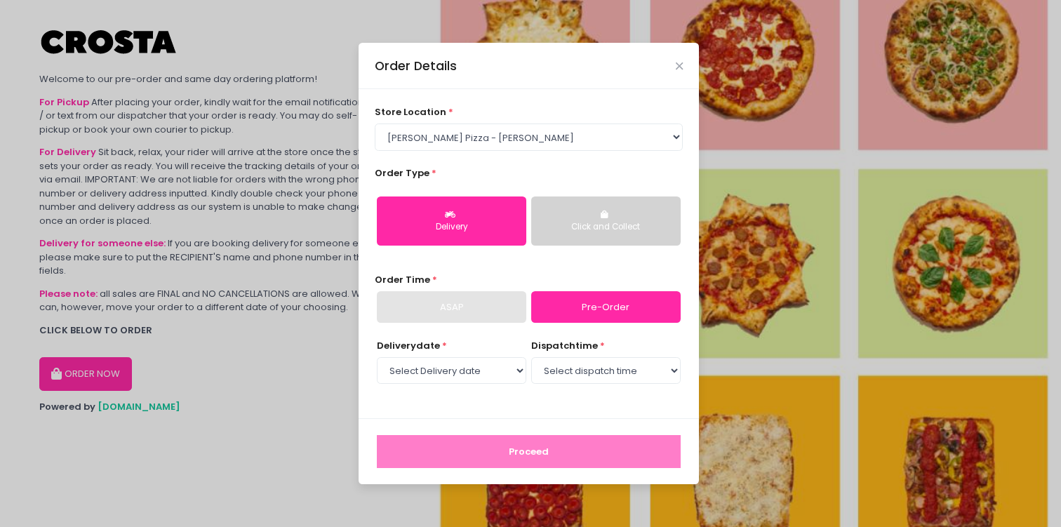
click at [486, 391] on div "Delivery date * Select Delivery date [DATE] [DATE] [DATE] [DATE] [DATE] dispatc…" at bounding box center [529, 370] width 309 height 63
click at [486, 380] on select "Select Delivery date [DATE] [DATE] [DATE] [DATE] [DATE]" at bounding box center [451, 370] width 149 height 27
select select "[DATE]"
click at [377, 357] on select "Select Delivery date [DATE] [DATE] [DATE] [DATE] [DATE]" at bounding box center [451, 370] width 149 height 27
select select "12:00"
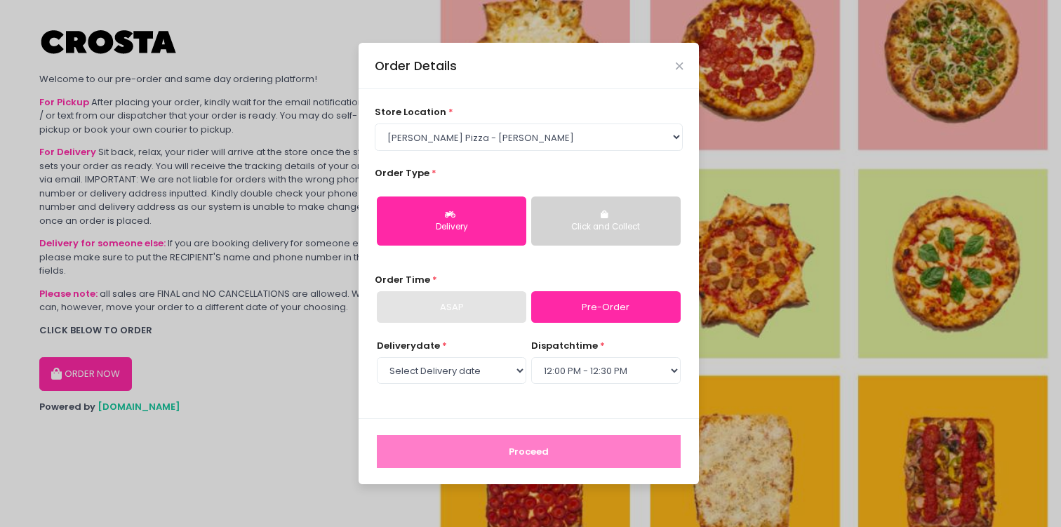
click at [531, 357] on select "Select dispatch time 12:00 PM - 12:30 PM 12:30 PM - 01:00 PM 01:00 PM - 01:30 P…" at bounding box center [605, 370] width 149 height 27
click at [546, 448] on button "Proceed" at bounding box center [529, 452] width 304 height 34
